Goal: Transaction & Acquisition: Purchase product/service

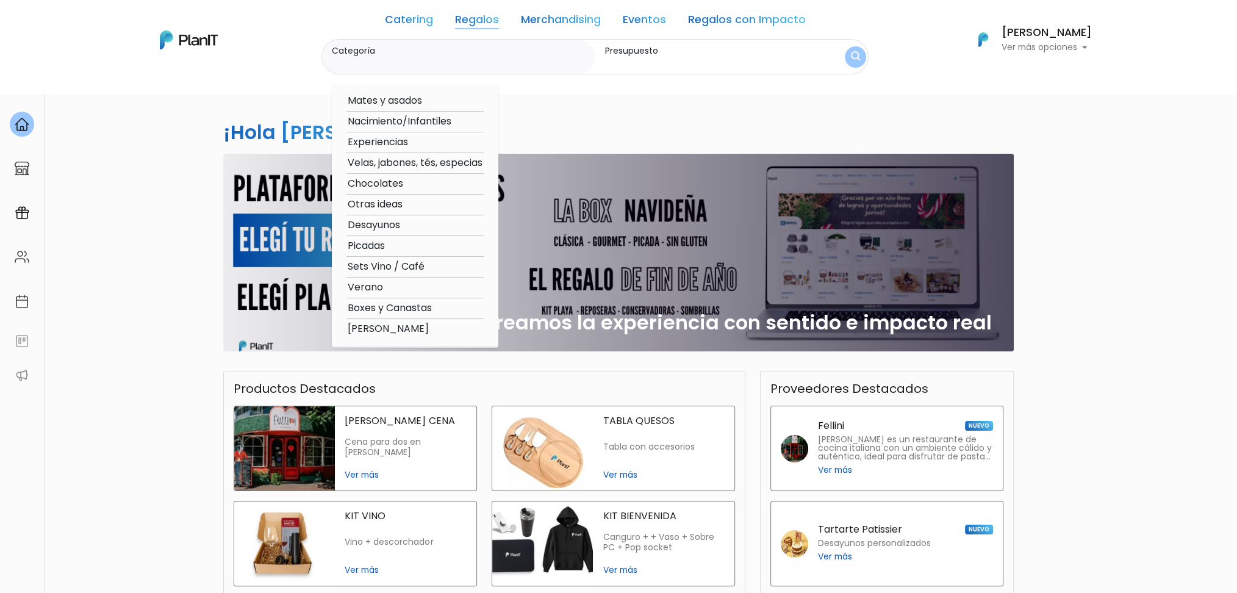
click at [413, 107] on option "Mates y asados" at bounding box center [414, 100] width 137 height 15
type input "Mates y asados"
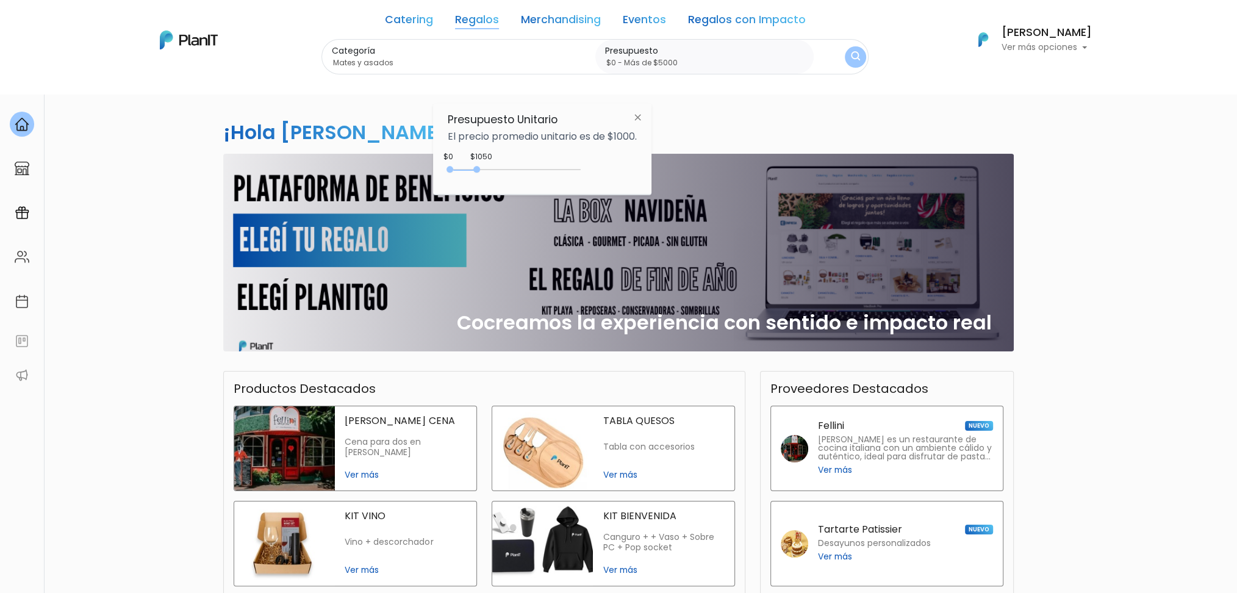
drag, startPoint x: 474, startPoint y: 169, endPoint x: 633, endPoint y: 168, distance: 158.6
click at [633, 168] on div "$1050 $0 0 : 1050 0 1050 0,5000" at bounding box center [542, 172] width 189 height 24
type input "$0 - Más de $5000"
click at [852, 55] on img "submit" at bounding box center [855, 56] width 12 height 15
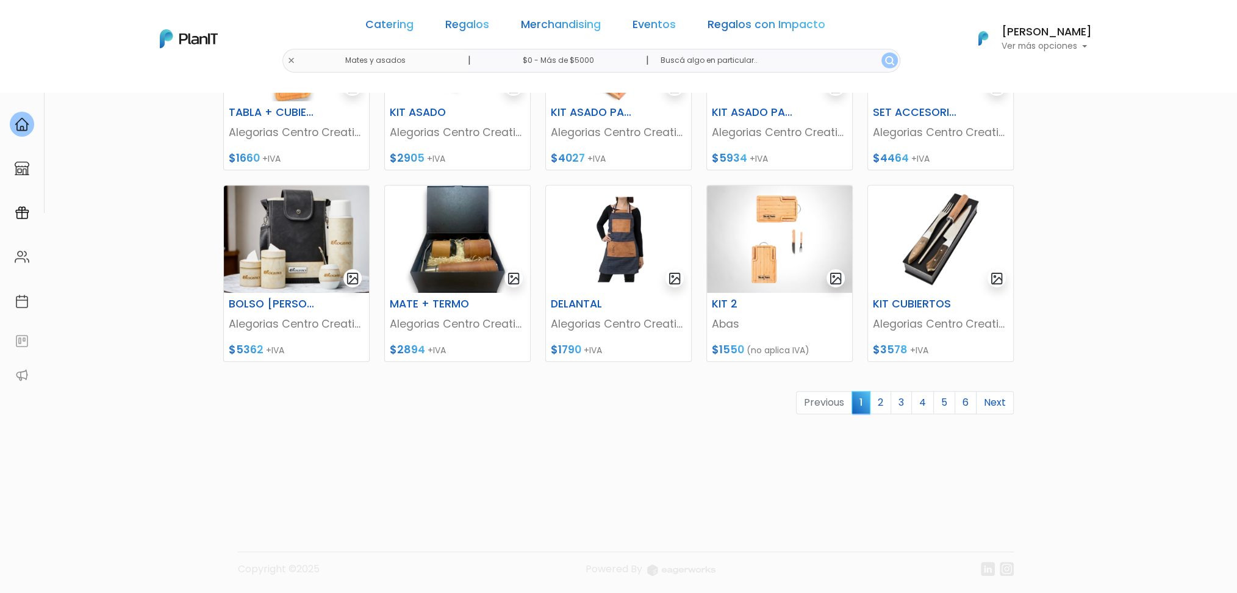
scroll to position [473, 0]
click at [905, 404] on link "3" at bounding box center [901, 401] width 21 height 23
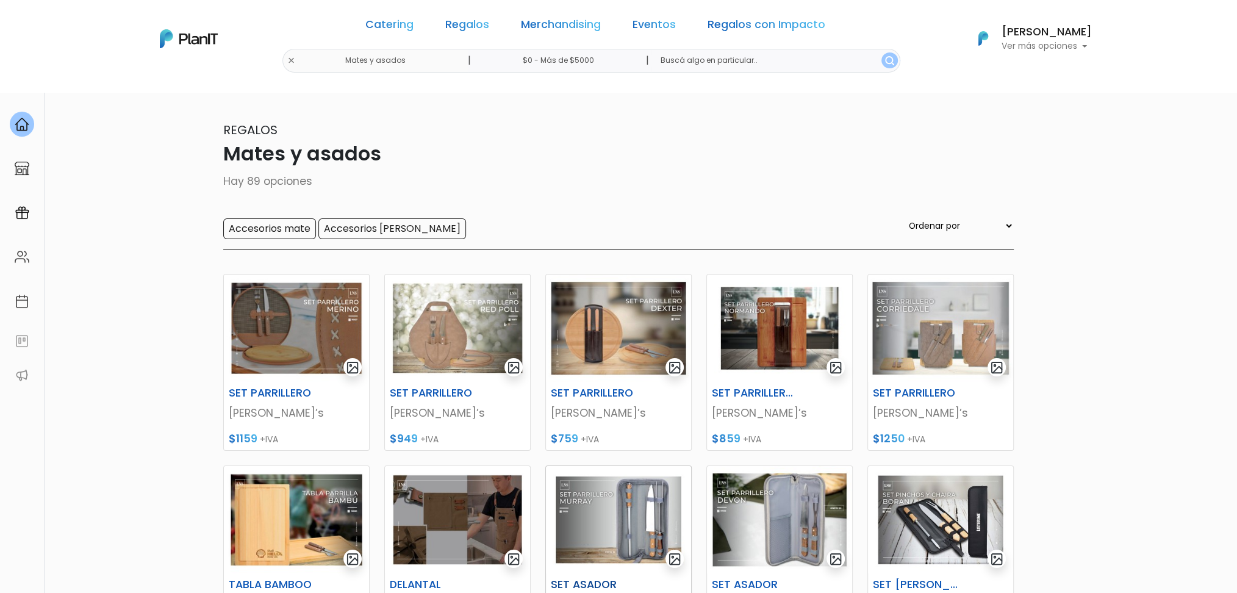
scroll to position [81, 0]
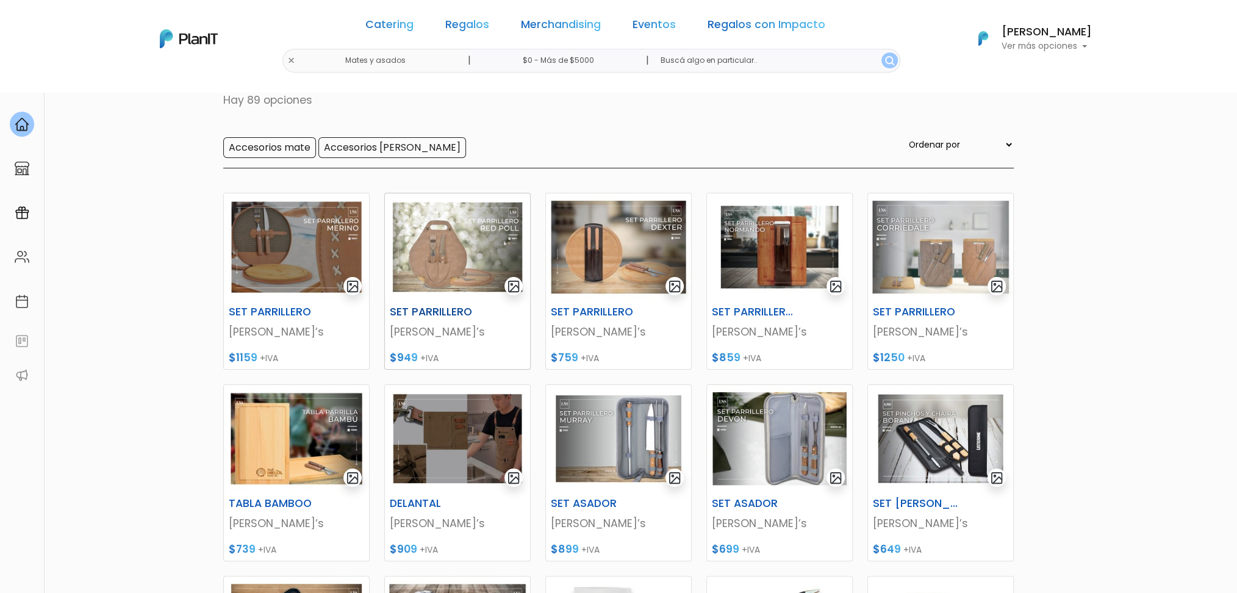
click at [453, 306] on h6 "SET PARRILLERO" at bounding box center [432, 312] width 100 height 13
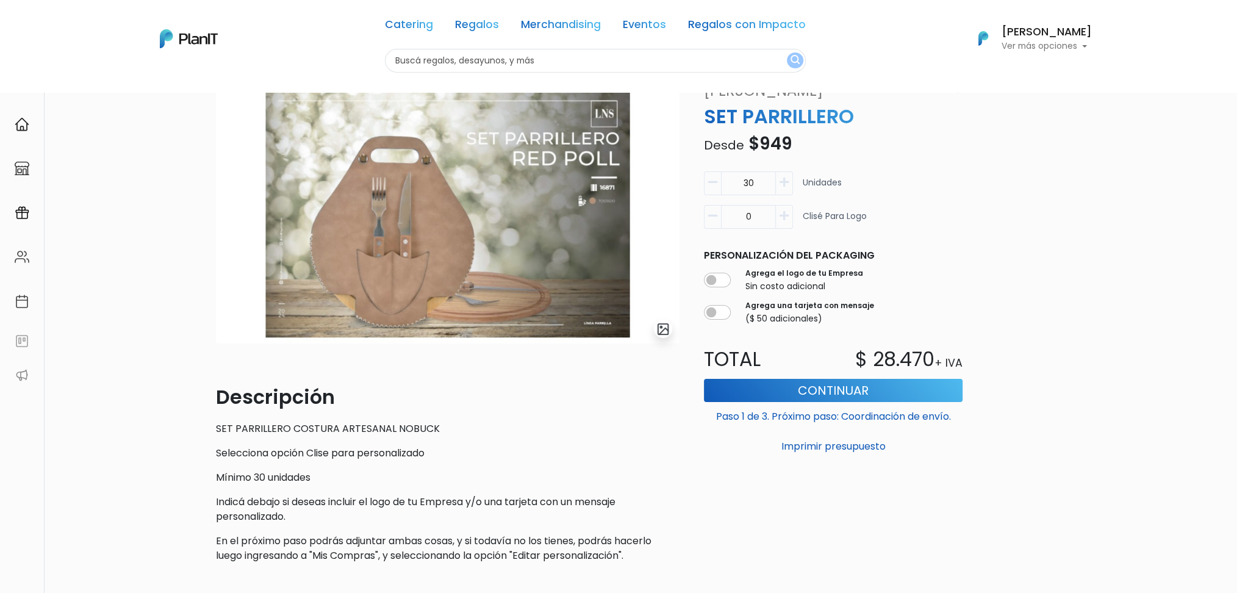
scroll to position [81, 0]
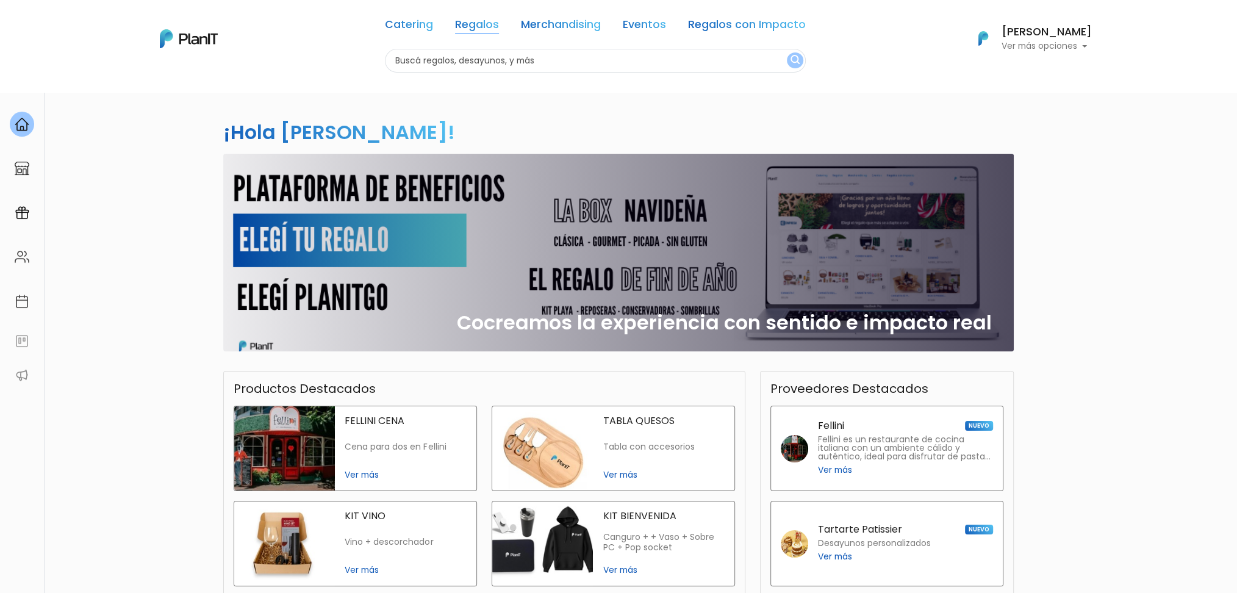
click at [472, 27] on link "Regalos" at bounding box center [477, 27] width 44 height 15
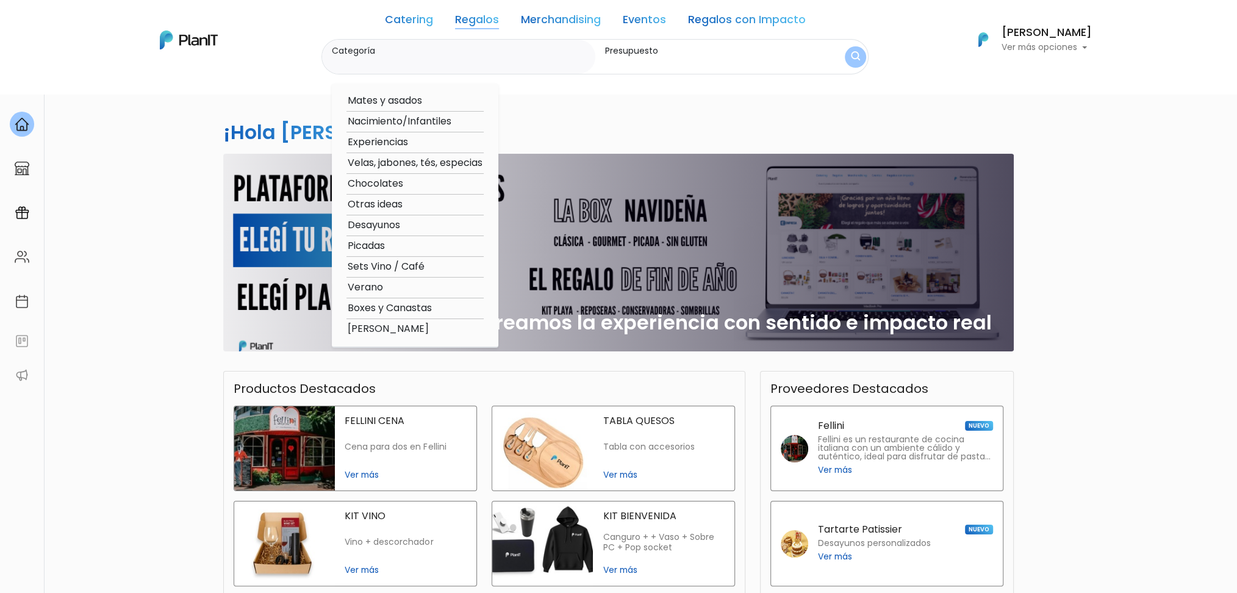
click at [208, 357] on div "¡Hola Sofía Valiente! slide 1 of 1 Cocreamos la experiencia con sentido e impac…" at bounding box center [618, 415] width 1237 height 647
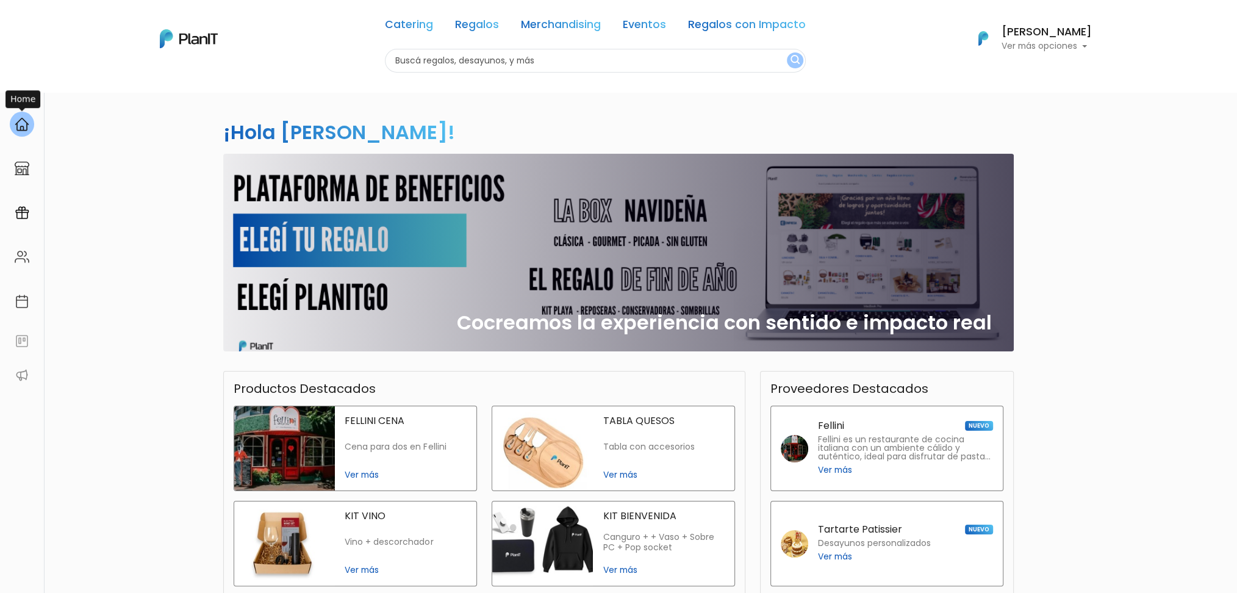
click at [16, 129] on img at bounding box center [22, 124] width 15 height 15
click at [483, 28] on link "Regalos" at bounding box center [477, 27] width 44 height 15
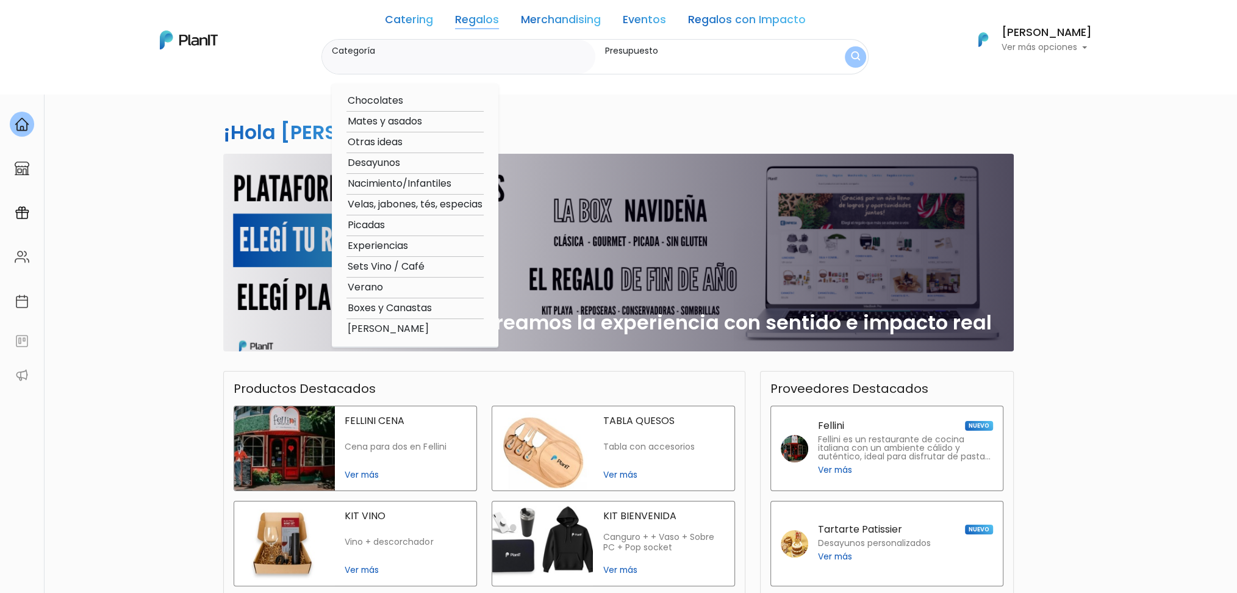
click at [375, 290] on option "Verano" at bounding box center [414, 287] width 137 height 15
type input "Verano"
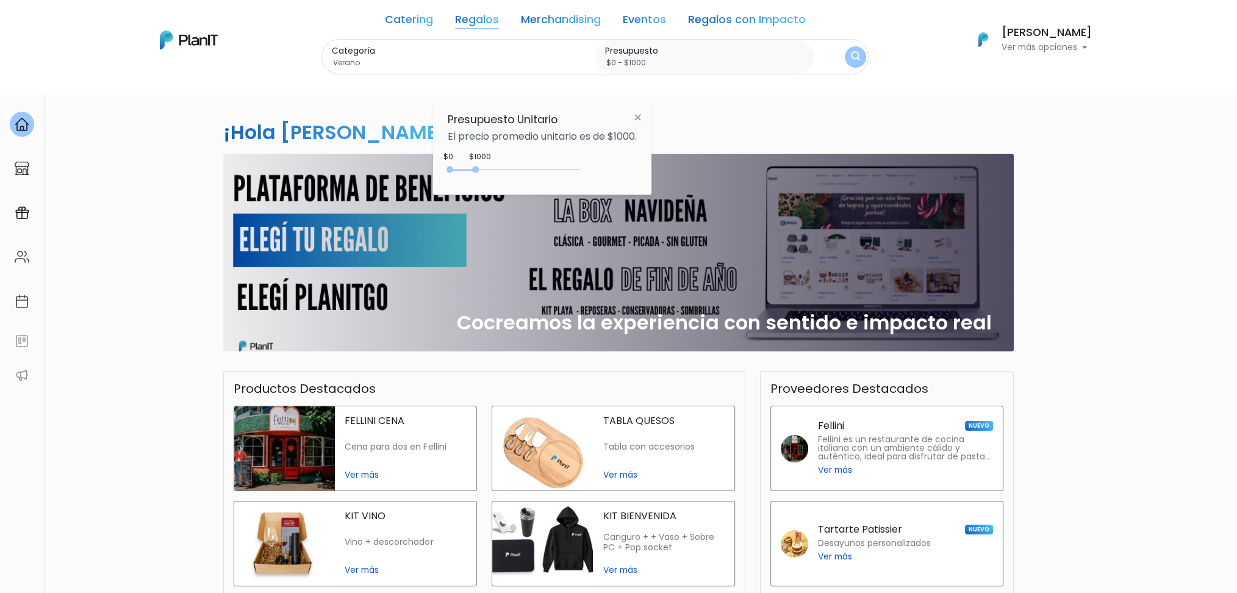
click at [476, 165] on div "0 : 1000 0 1000 0,1000" at bounding box center [517, 172] width 128 height 15
drag, startPoint x: 478, startPoint y: 167, endPoint x: 779, endPoint y: 87, distance: 311.2
click at [686, 163] on body "Catering Regalos Merchandising Eventos Regalos con Impacto Catering Regalos Mer…" at bounding box center [618, 296] width 1237 height 593
type input "$0 - Más de $5000"
click at [850, 52] on img "submit" at bounding box center [856, 57] width 12 height 15
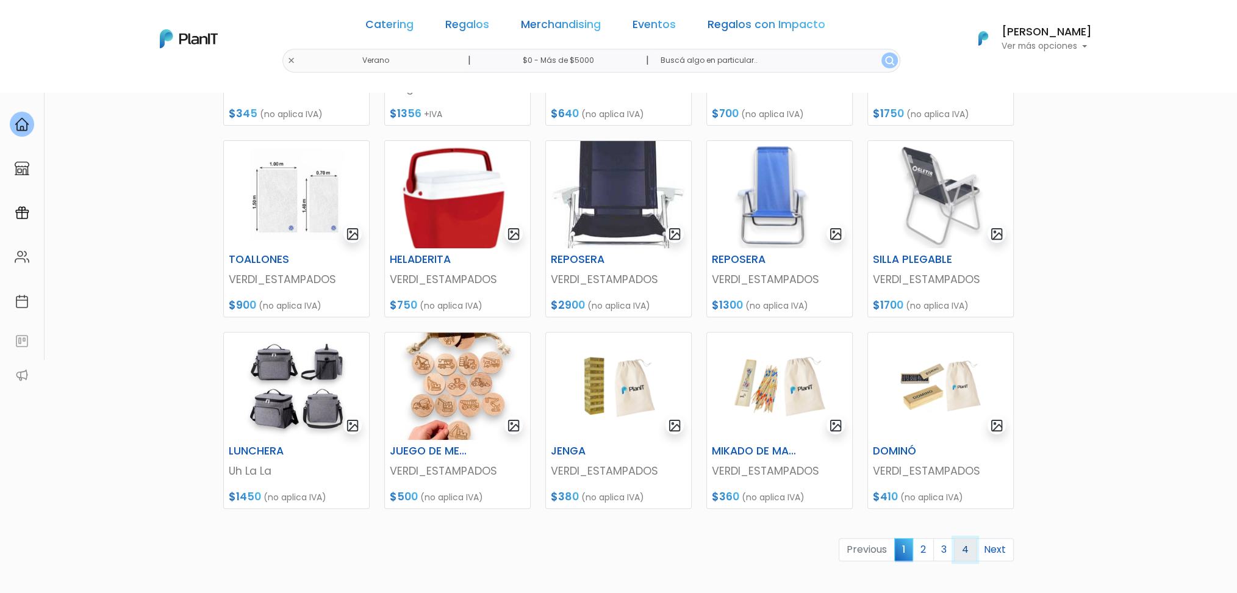
click at [958, 547] on link "4" at bounding box center [965, 549] width 23 height 23
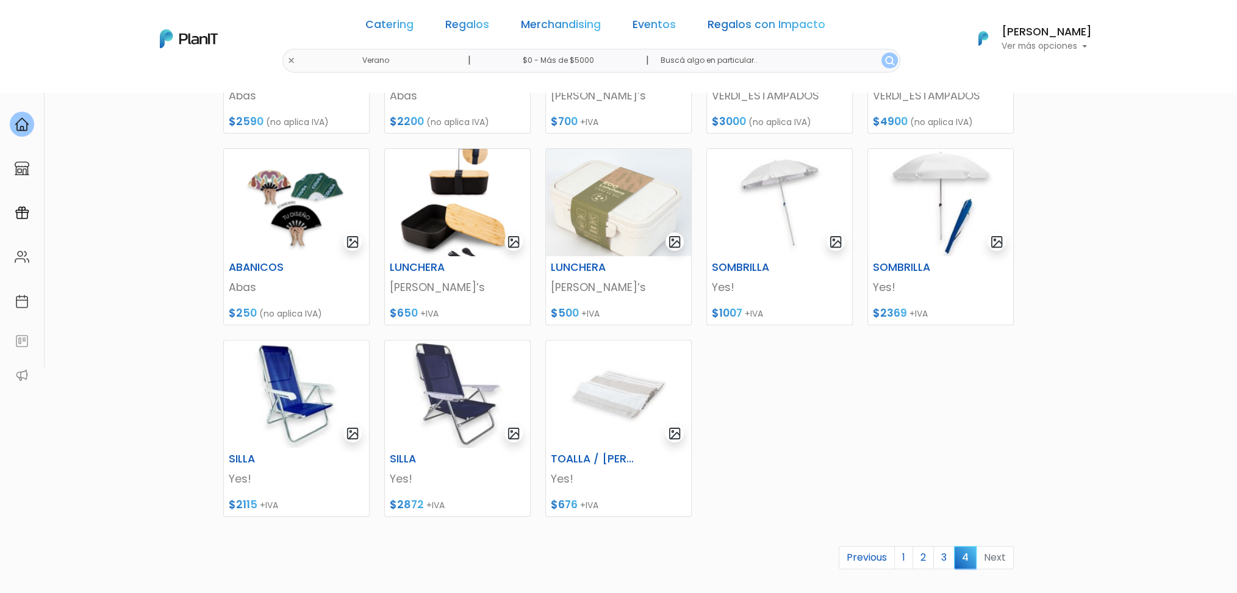
scroll to position [406, 0]
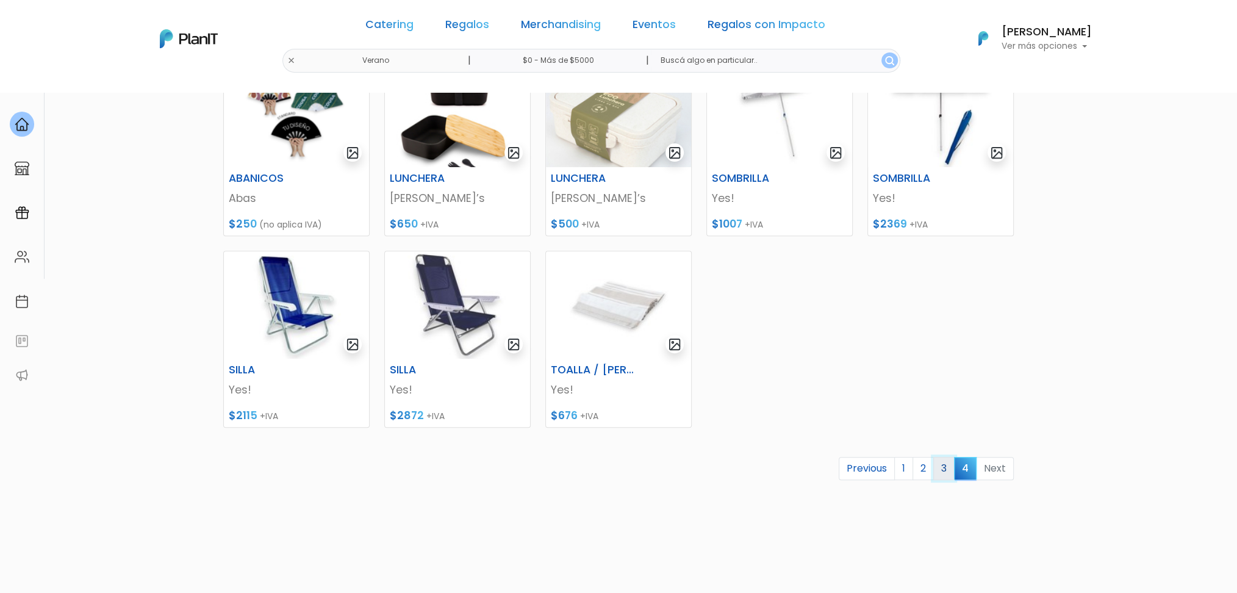
click at [946, 475] on link "3" at bounding box center [943, 468] width 21 height 23
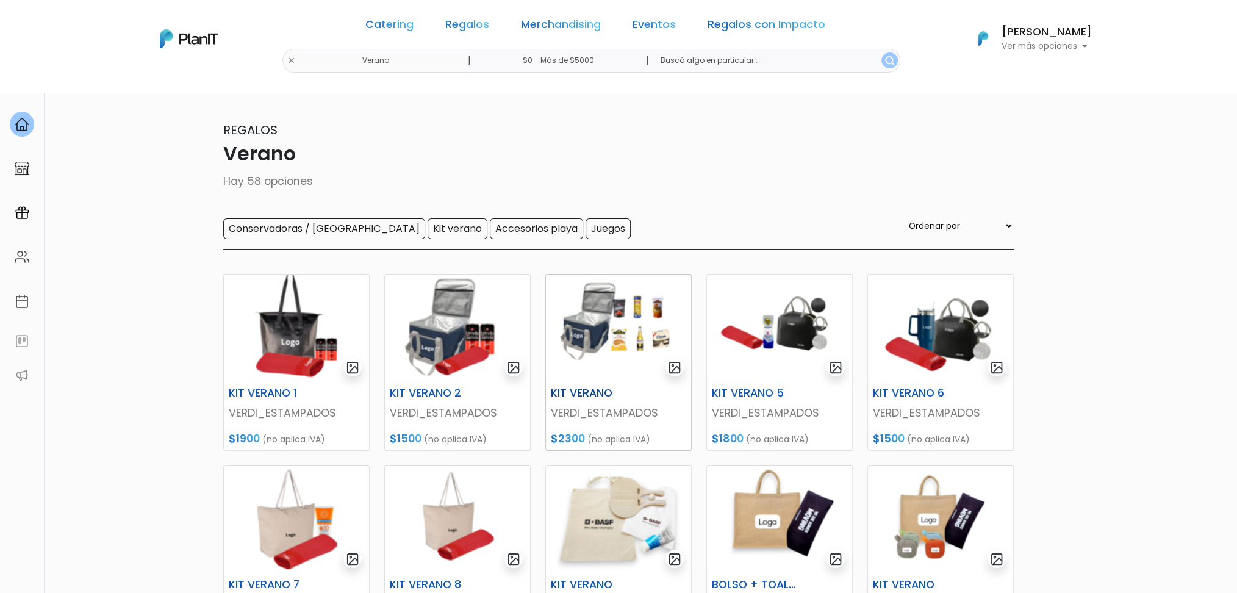
scroll to position [81, 0]
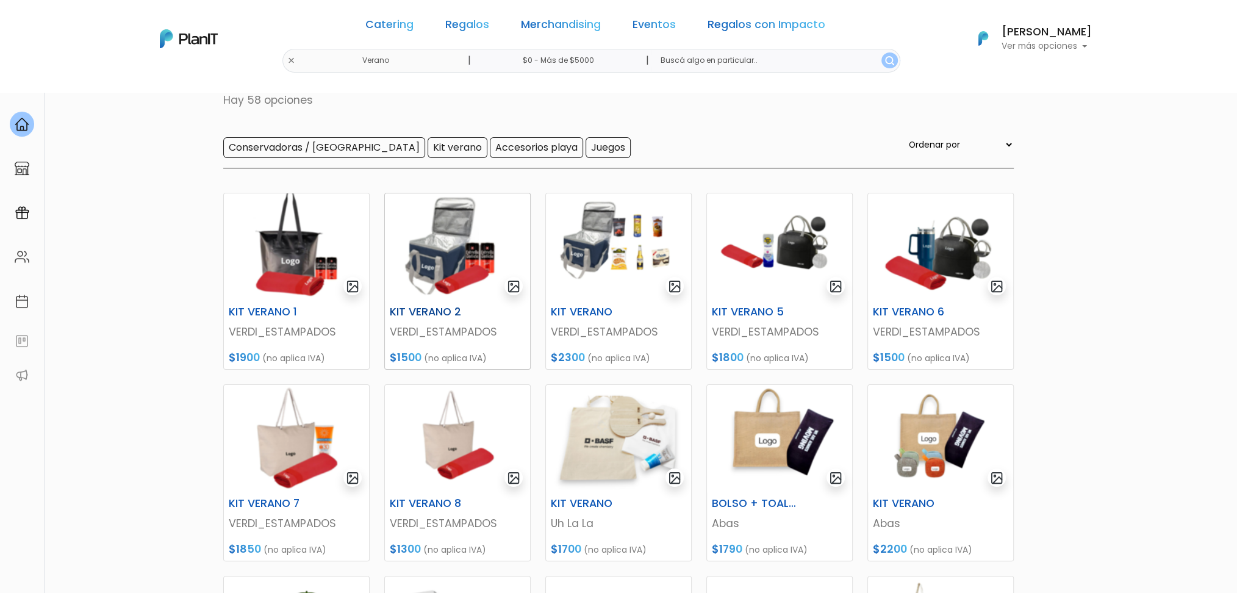
click at [452, 235] on img at bounding box center [457, 246] width 145 height 107
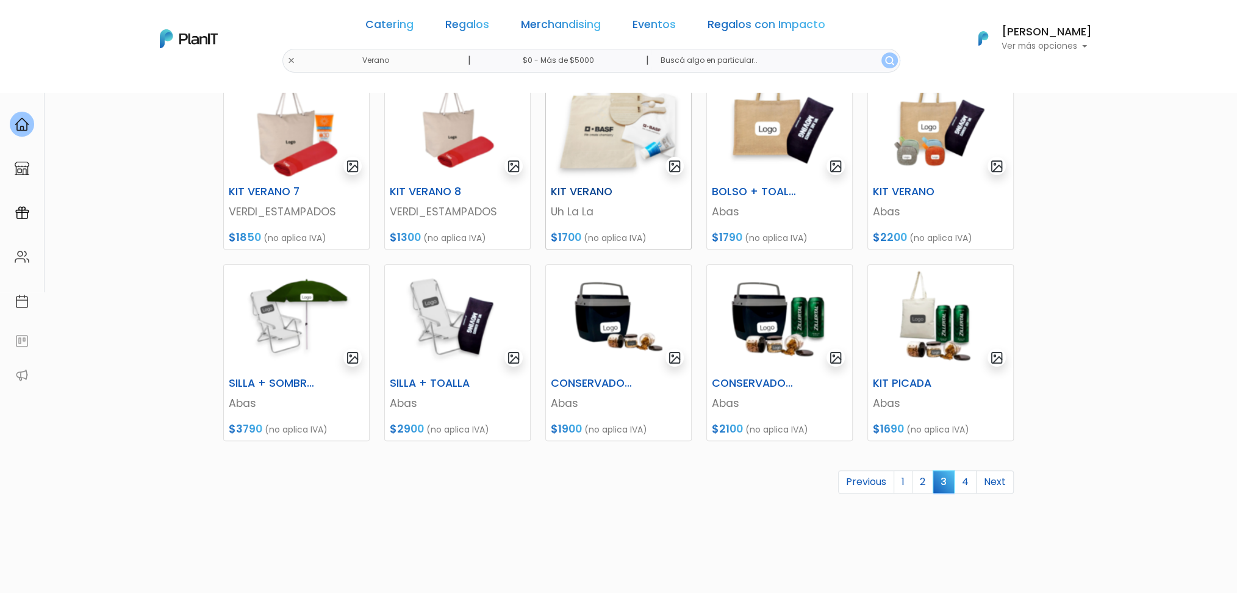
scroll to position [406, 0]
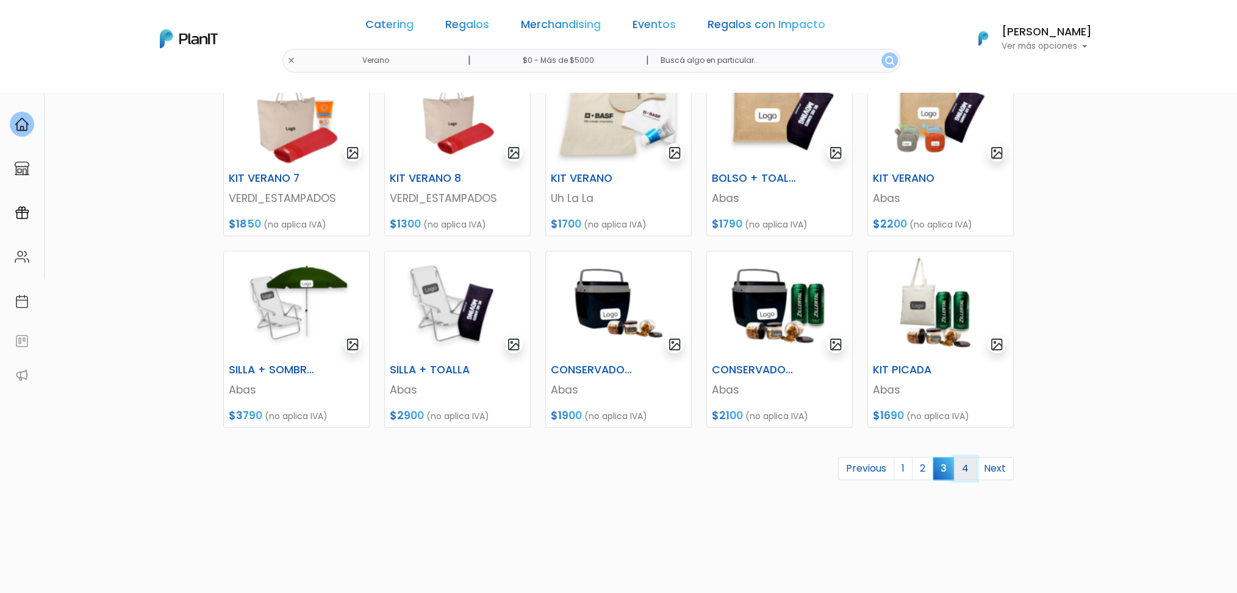
click at [971, 471] on link "4" at bounding box center [965, 468] width 23 height 23
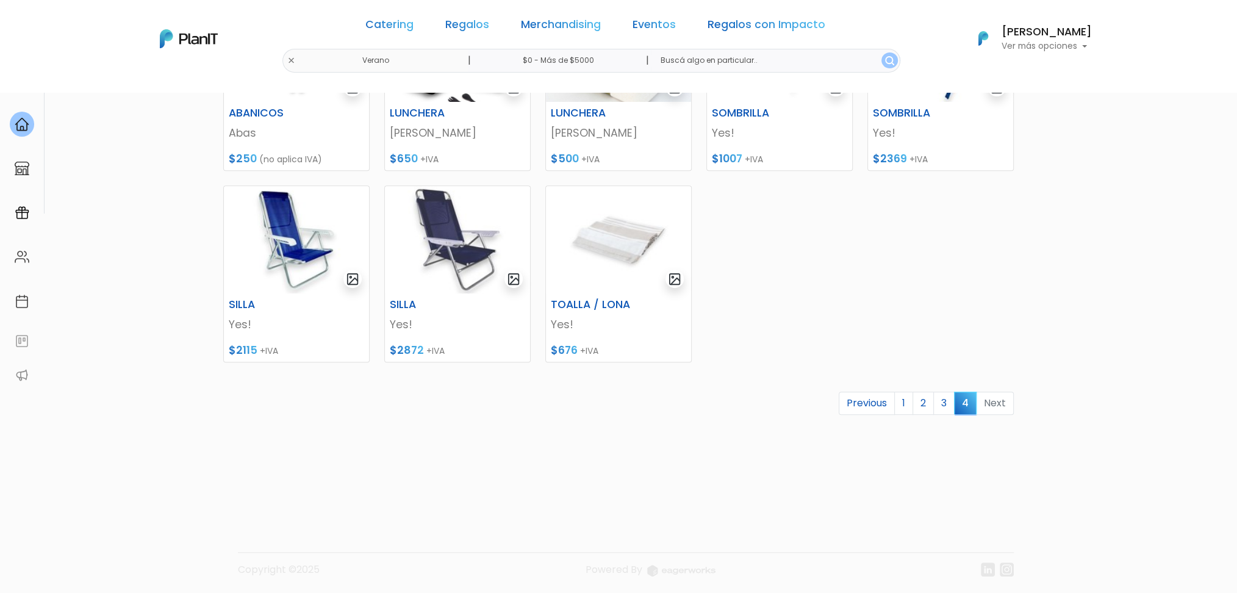
scroll to position [473, 0]
click at [933, 401] on link "2" at bounding box center [923, 401] width 21 height 23
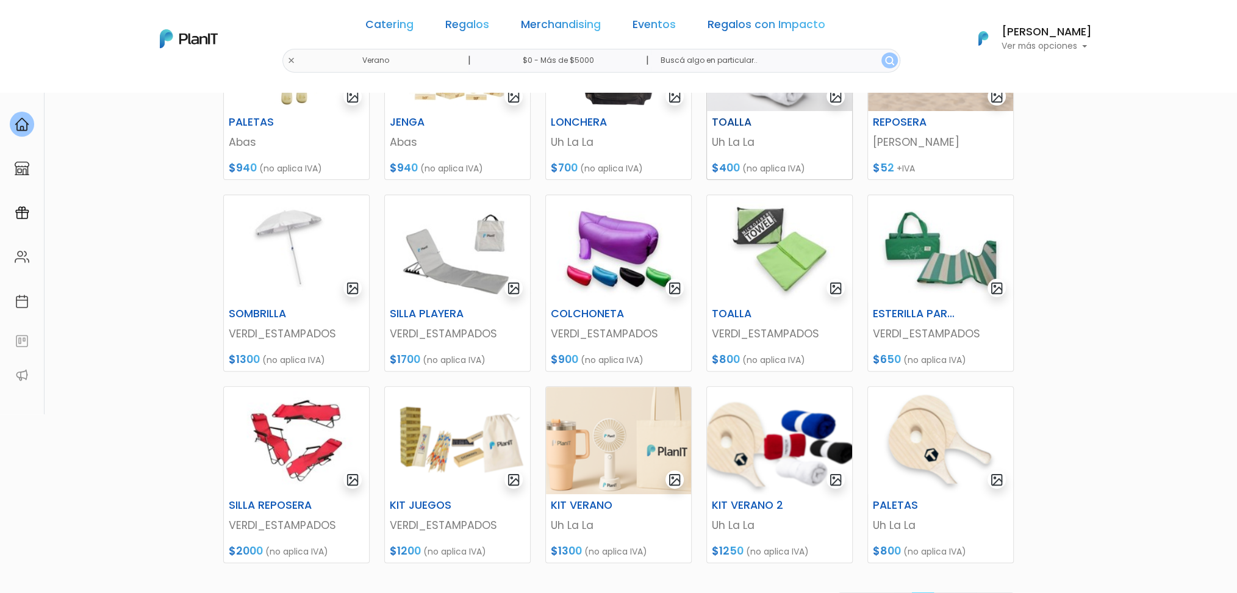
scroll to position [406, 0]
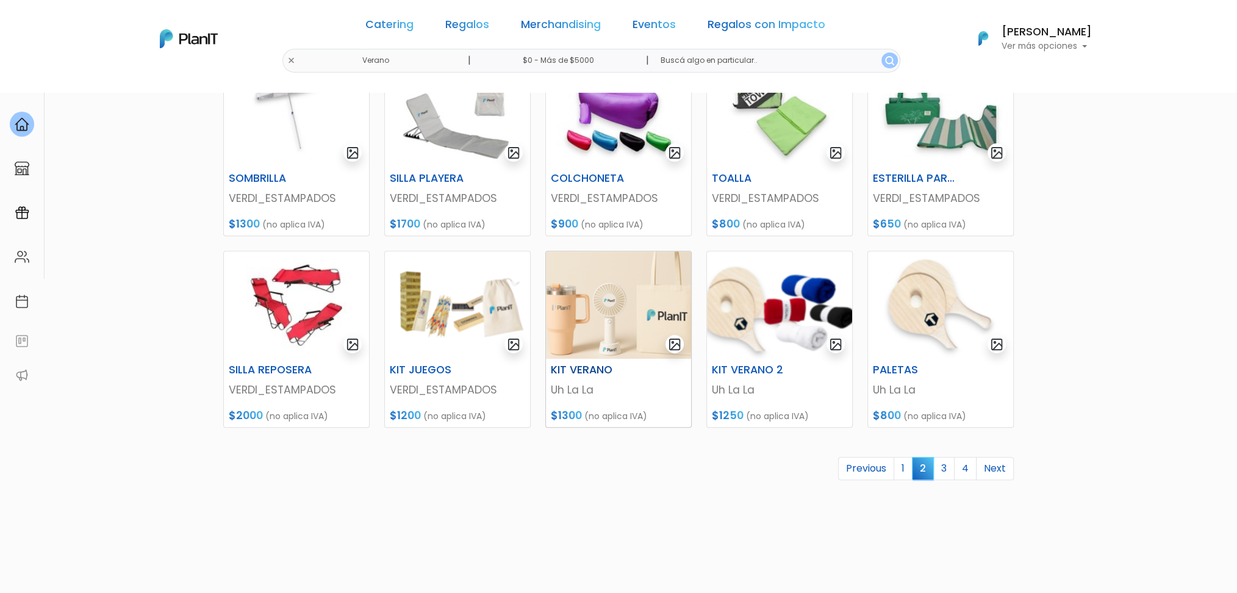
click at [635, 344] on img at bounding box center [618, 304] width 145 height 107
